Goal: Use online tool/utility: Utilize a website feature to perform a specific function

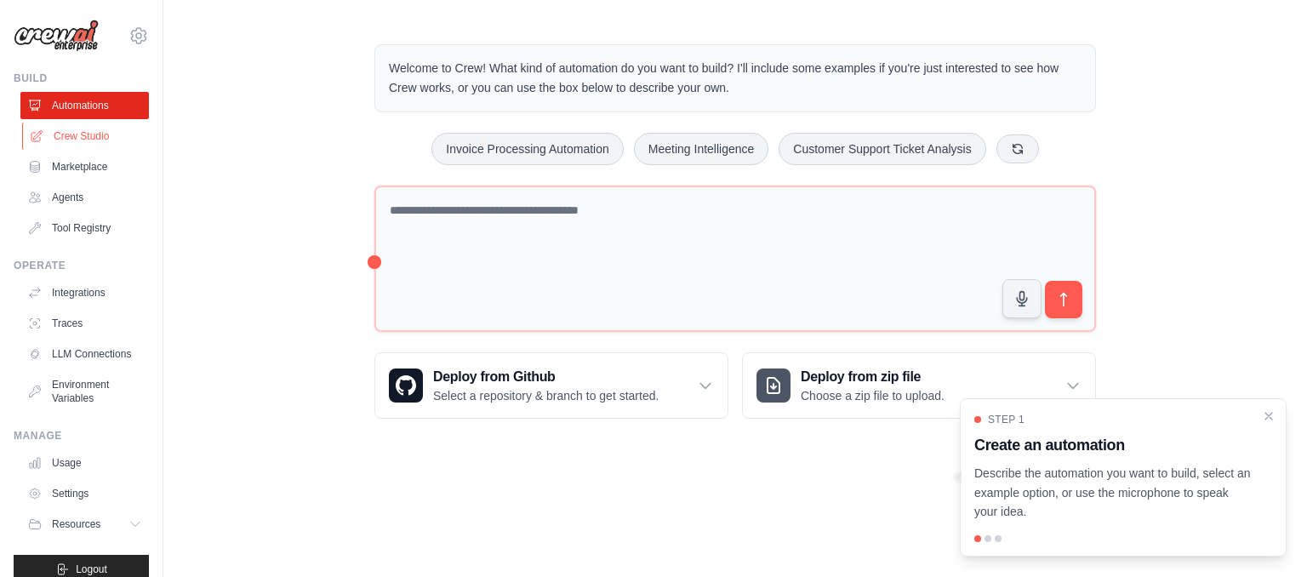
click at [66, 143] on link "Crew Studio" at bounding box center [86, 136] width 128 height 27
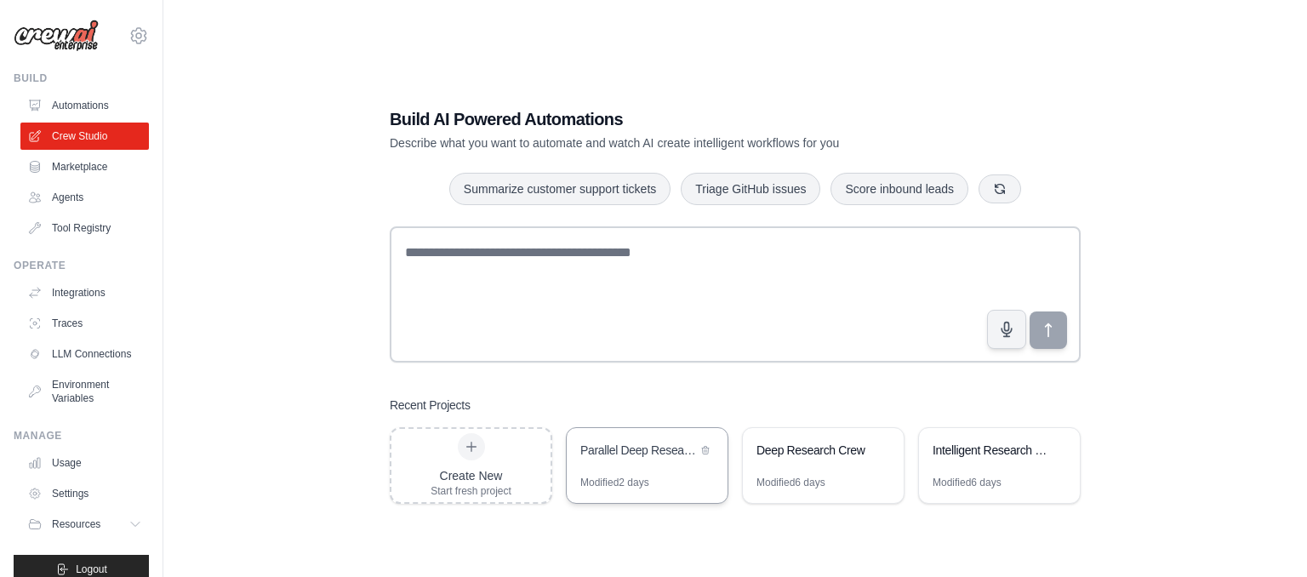
click at [630, 443] on div "Parallel Deep Research Crew" at bounding box center [638, 450] width 117 height 17
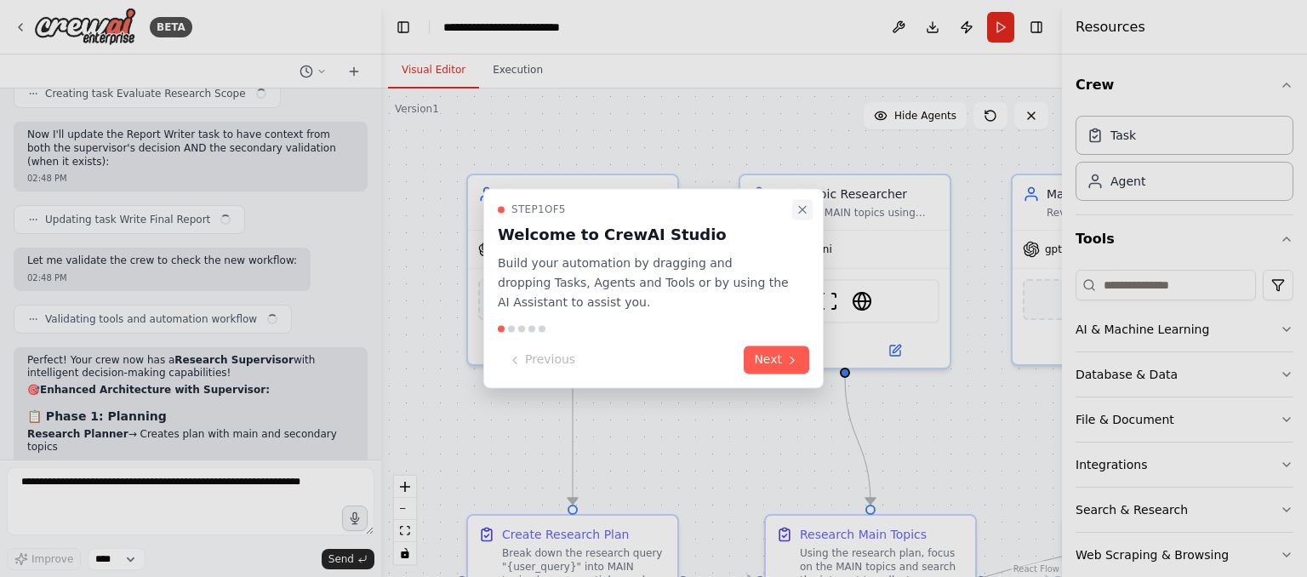
click at [802, 209] on icon "Close walkthrough" at bounding box center [802, 209] width 14 height 14
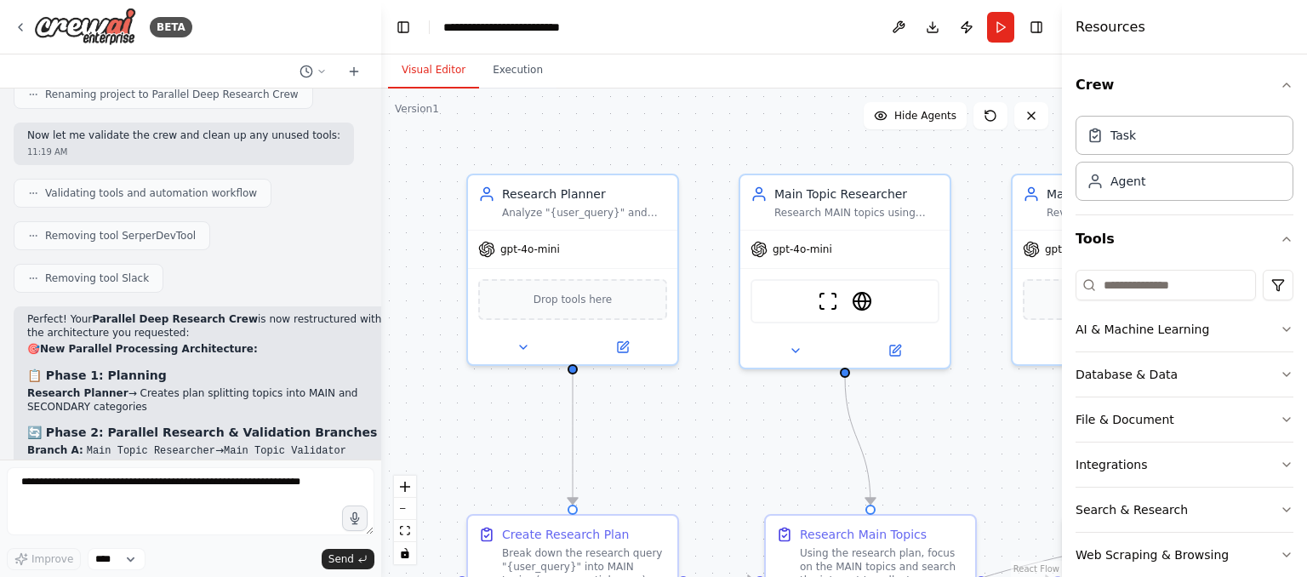
scroll to position [12225, 0]
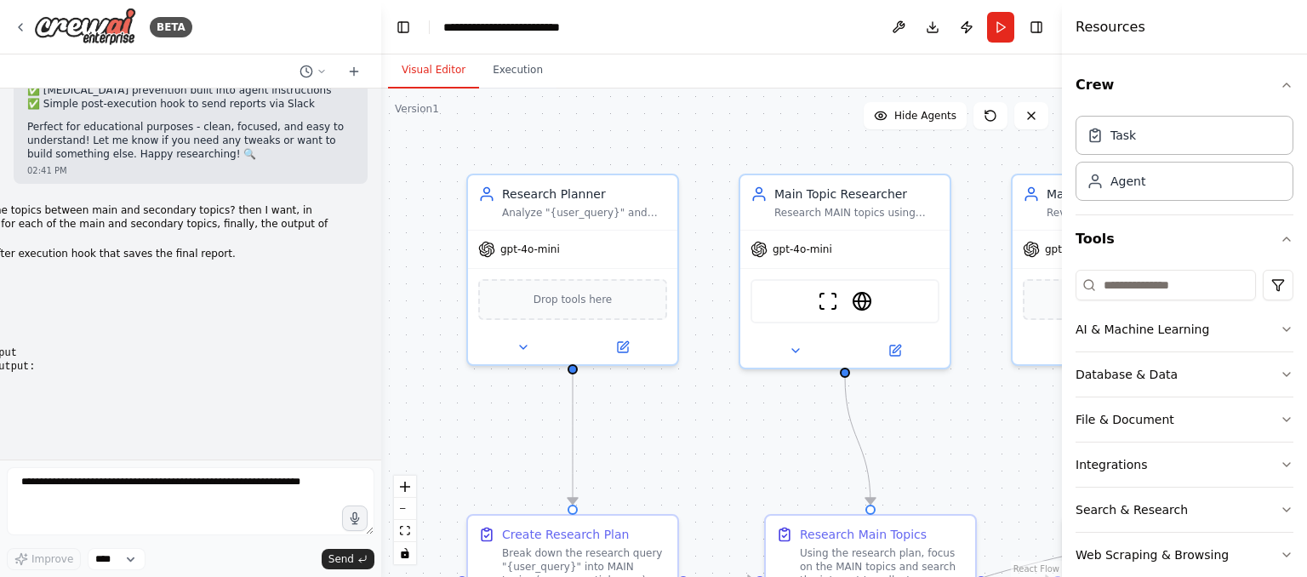
scroll to position [9917, 0]
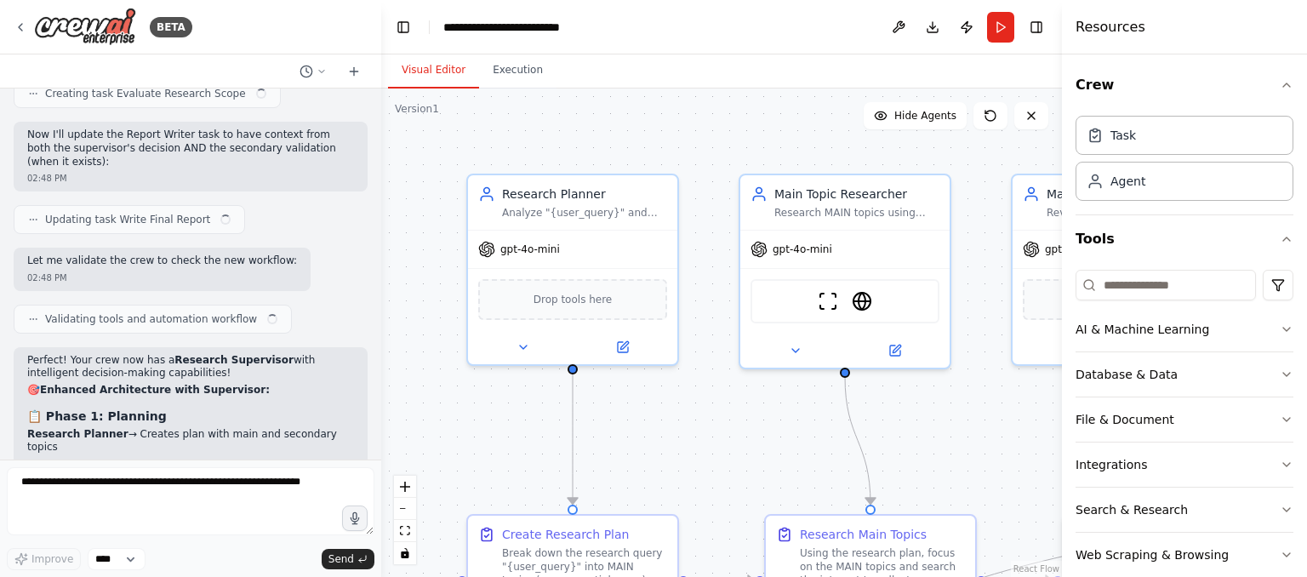
scroll to position [13408, 0]
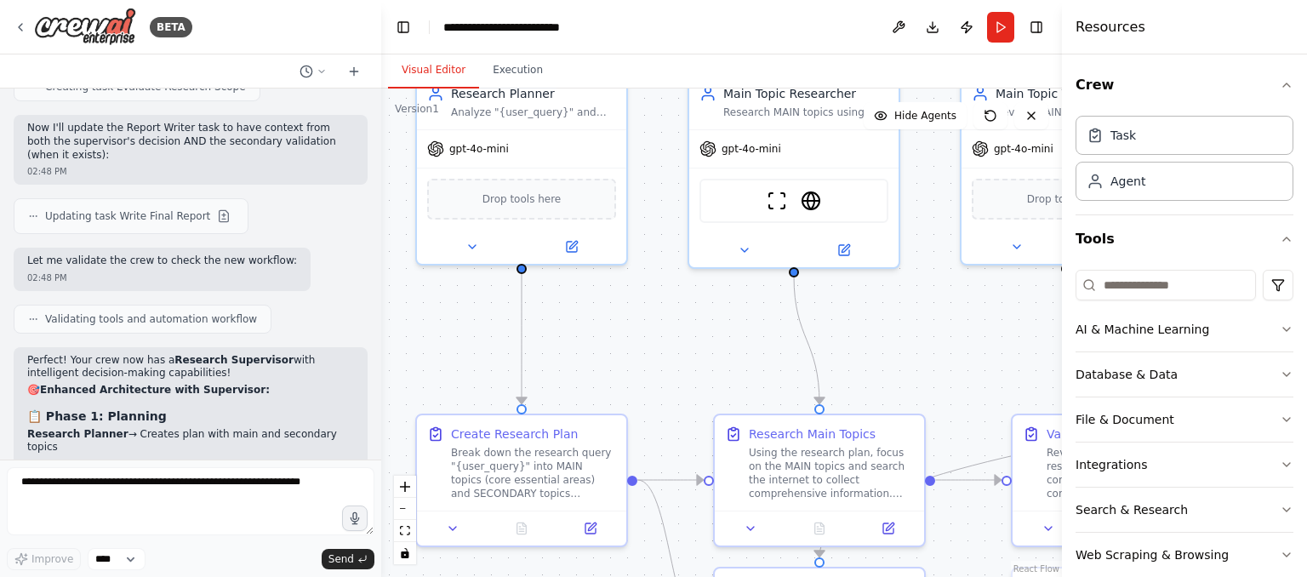
drag, startPoint x: 941, startPoint y: 442, endPoint x: 920, endPoint y: 356, distance: 87.5
click at [920, 356] on div ".deletable-edge-delete-btn { width: 20px; height: 20px; border: 0px solid #ffff…" at bounding box center [721, 332] width 681 height 488
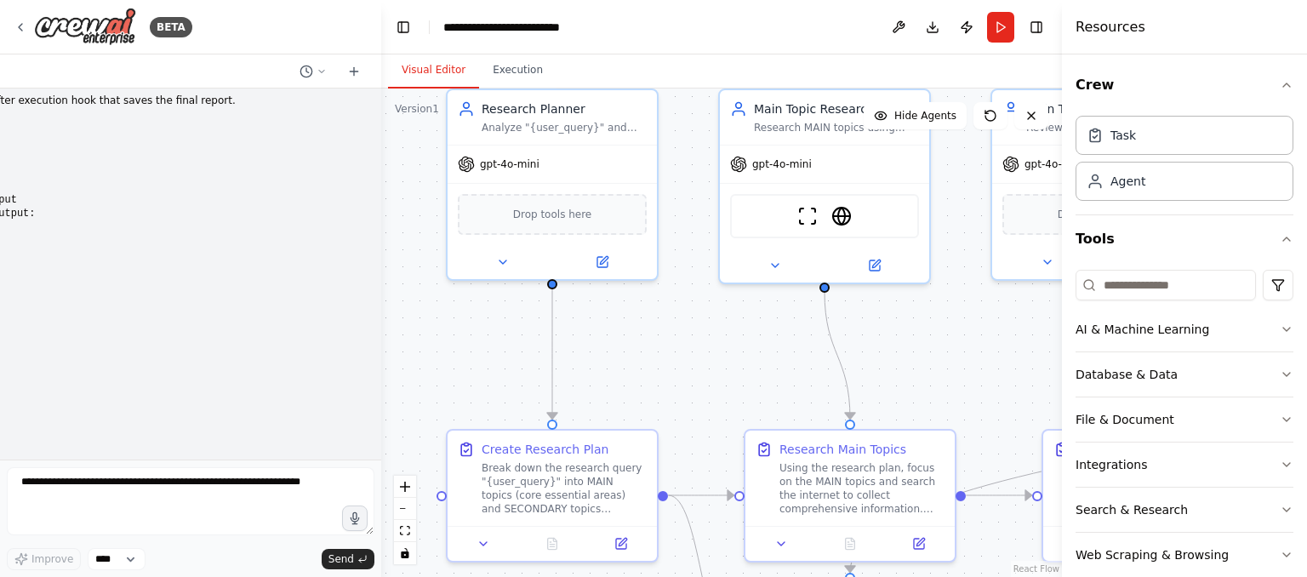
scroll to position [10031, 0]
drag, startPoint x: 72, startPoint y: 346, endPoint x: 107, endPoint y: 352, distance: 35.4
drag, startPoint x: 56, startPoint y: 141, endPoint x: 344, endPoint y: 187, distance: 291.2
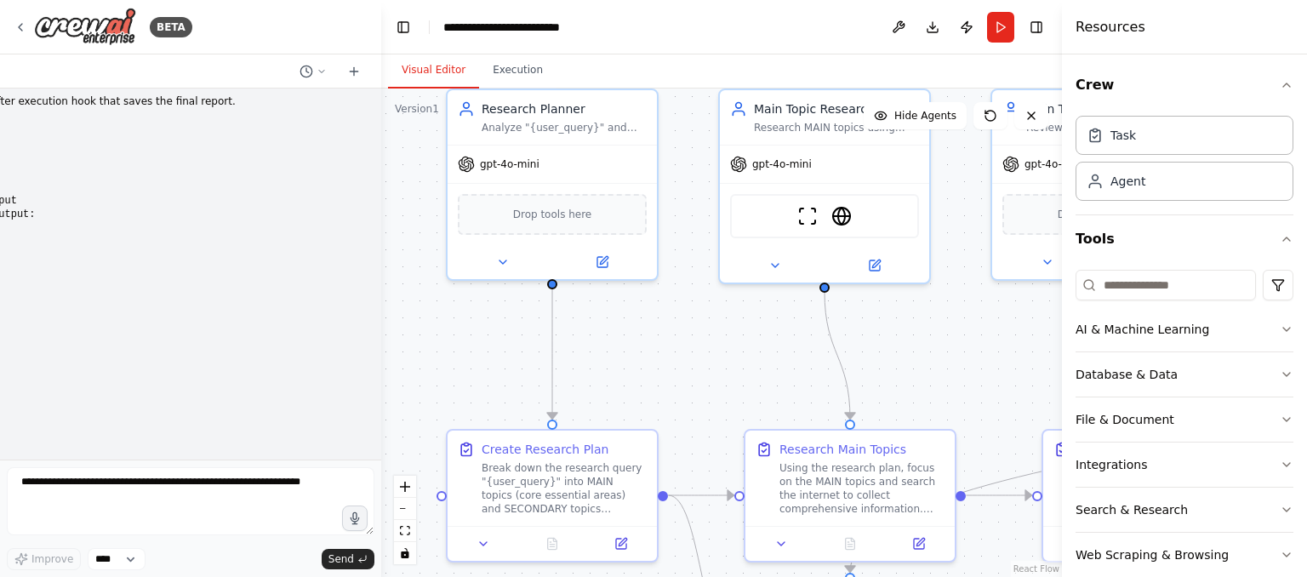
drag, startPoint x: 152, startPoint y: 326, endPoint x: 8, endPoint y: 321, distance: 144.7
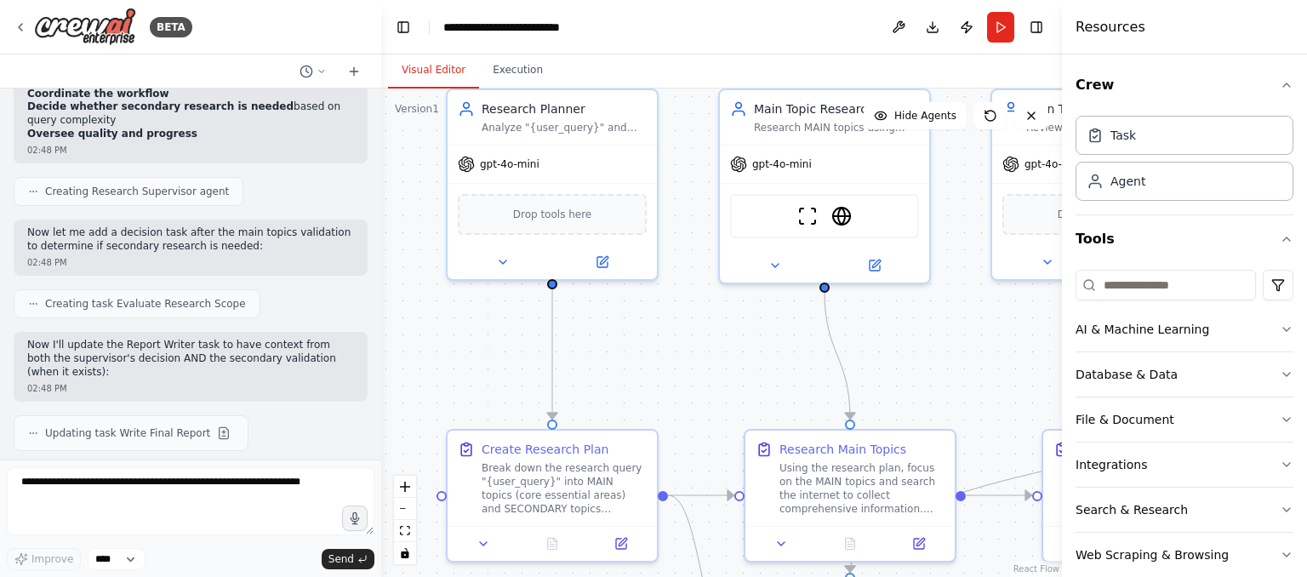
scroll to position [13408, 0]
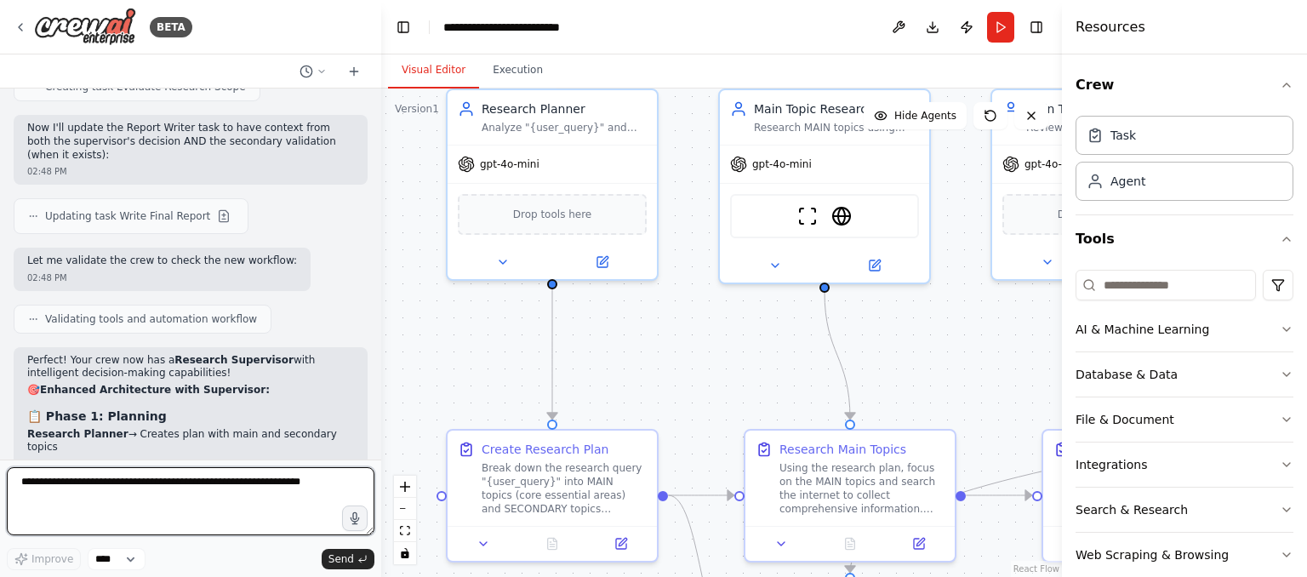
click at [175, 509] on textarea at bounding box center [191, 501] width 368 height 68
type textarea "**********"
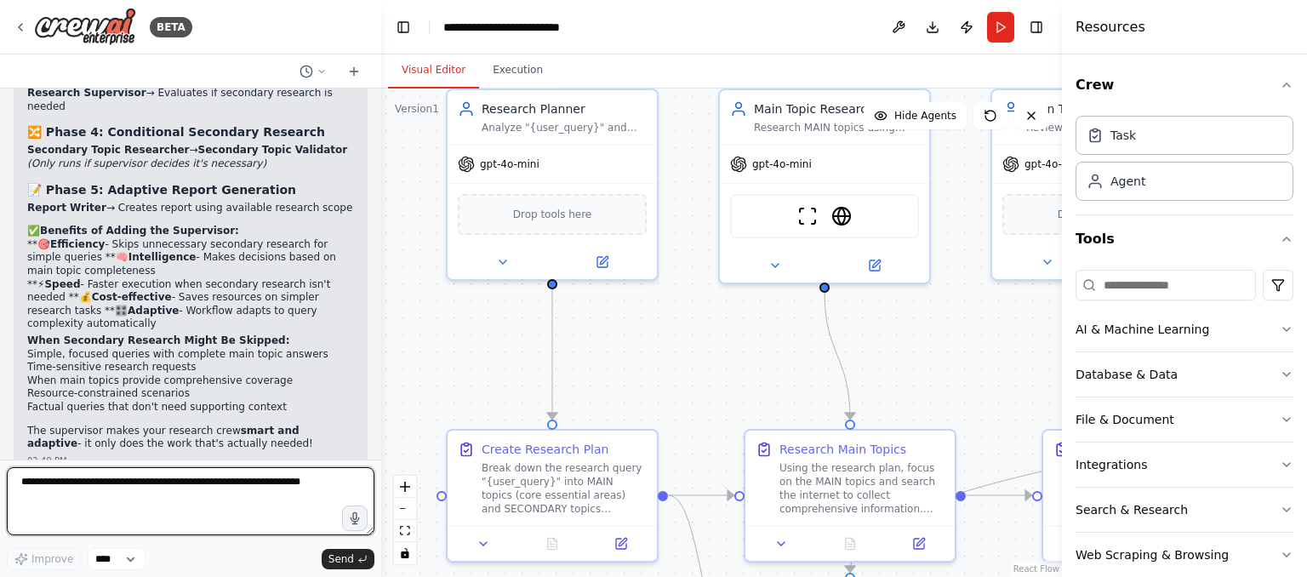
scroll to position [13856, 0]
